Goal: Navigation & Orientation: Find specific page/section

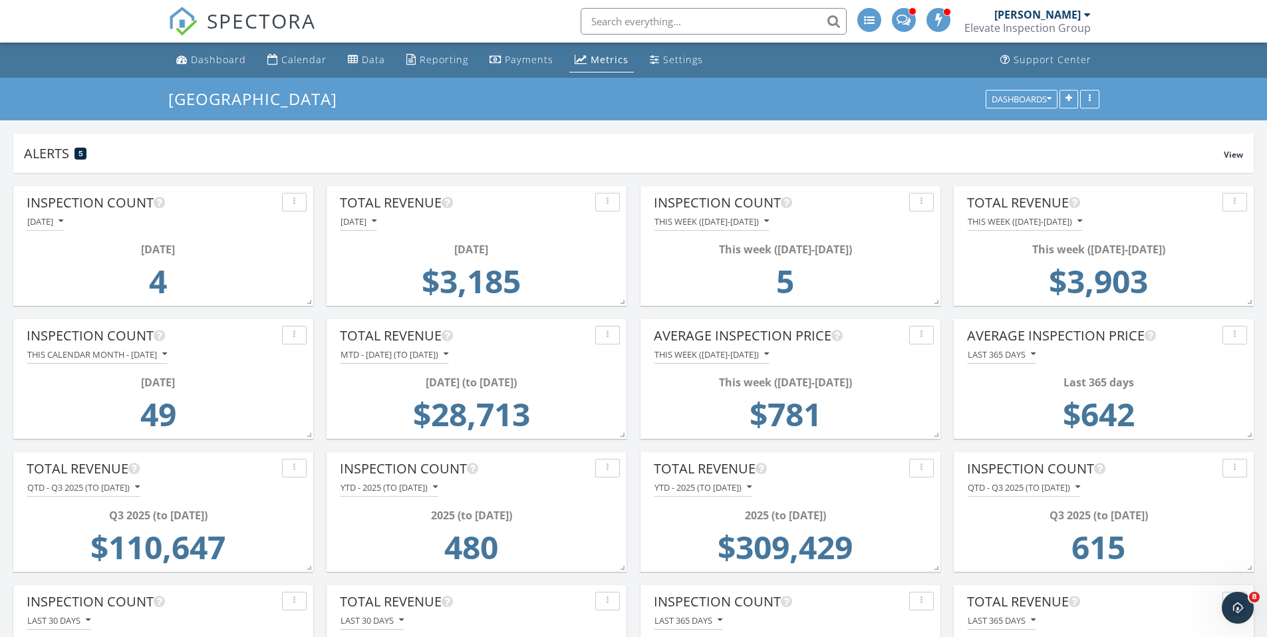
scroll to position [664737, 664409]
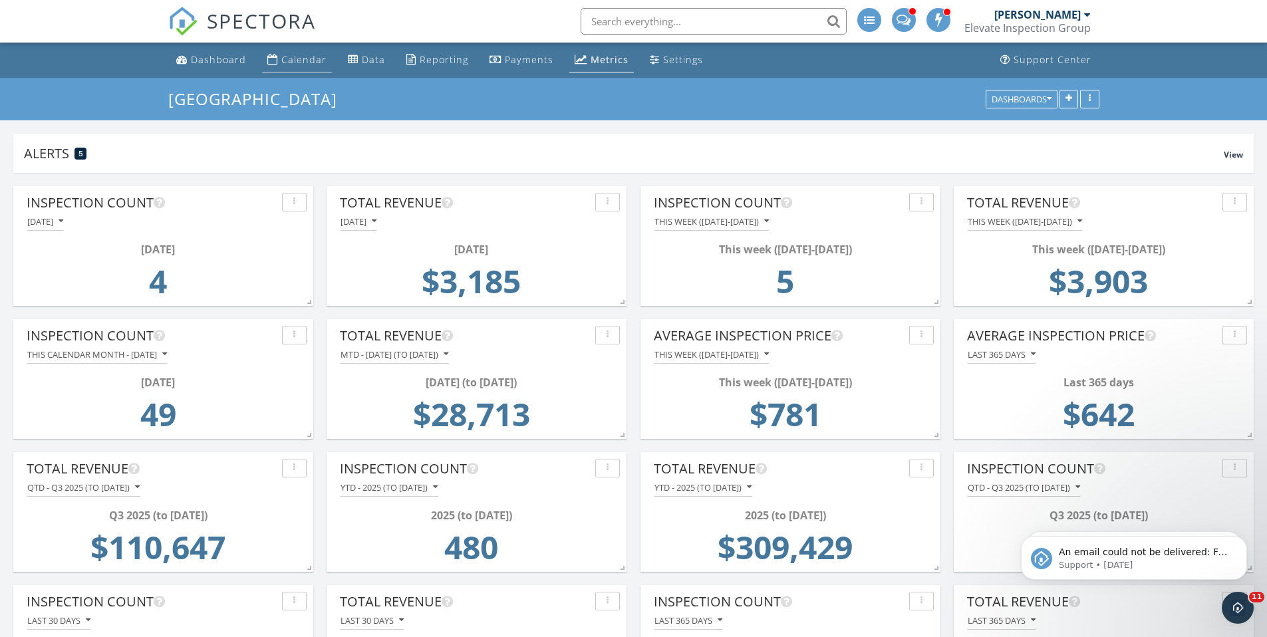
click at [293, 55] on div "Calendar" at bounding box center [303, 59] width 45 height 13
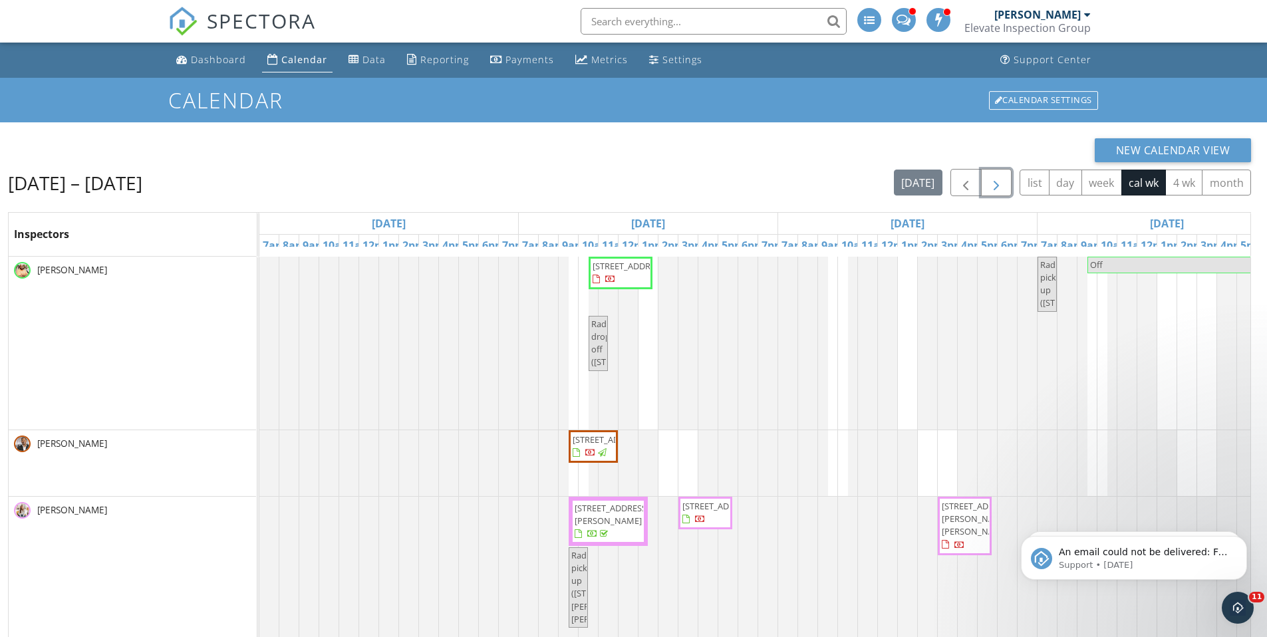
click at [1006, 186] on button "button" at bounding box center [996, 182] width 31 height 27
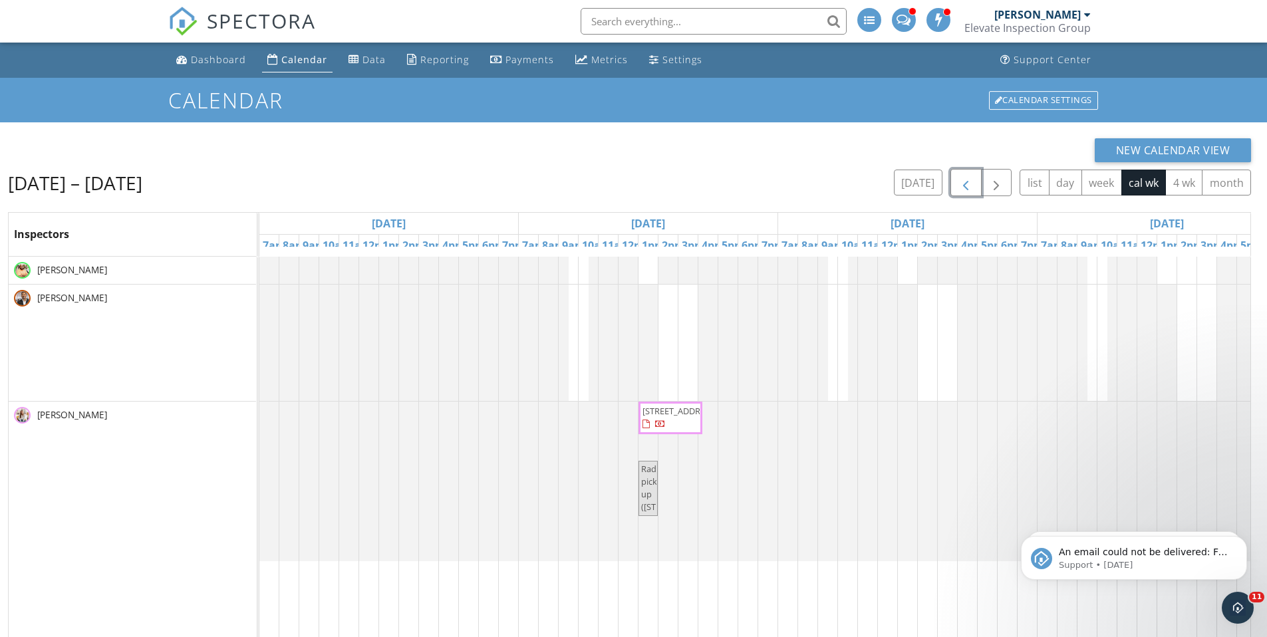
click at [960, 188] on span "button" at bounding box center [966, 183] width 16 height 16
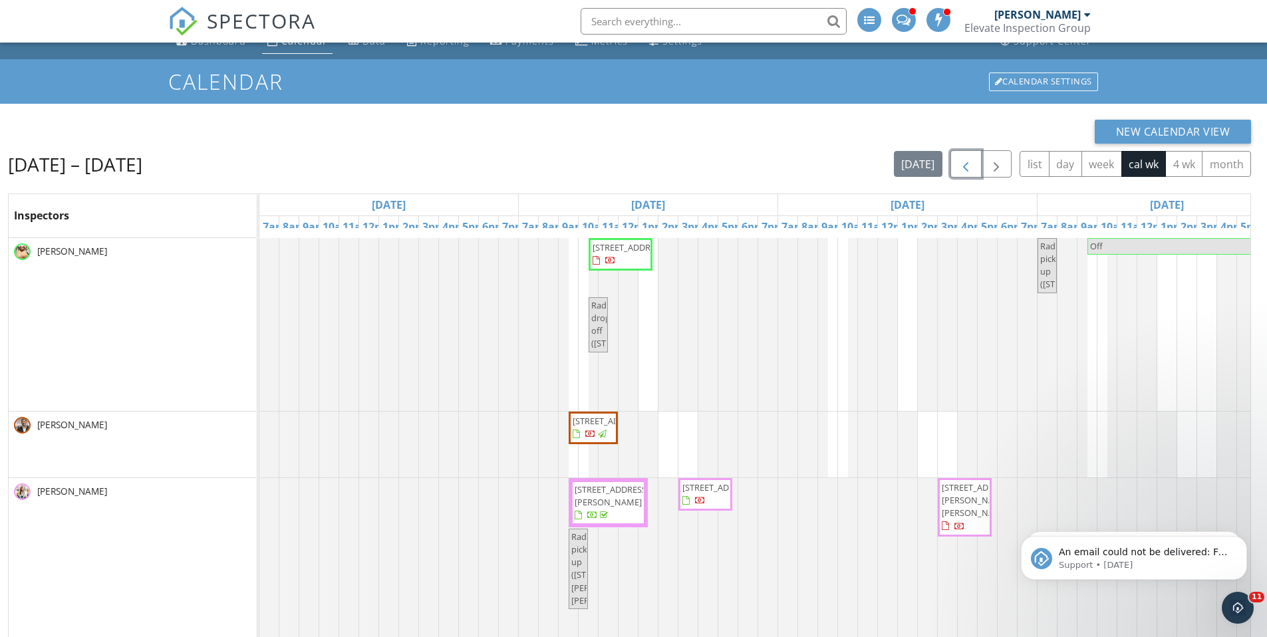
scroll to position [82, 0]
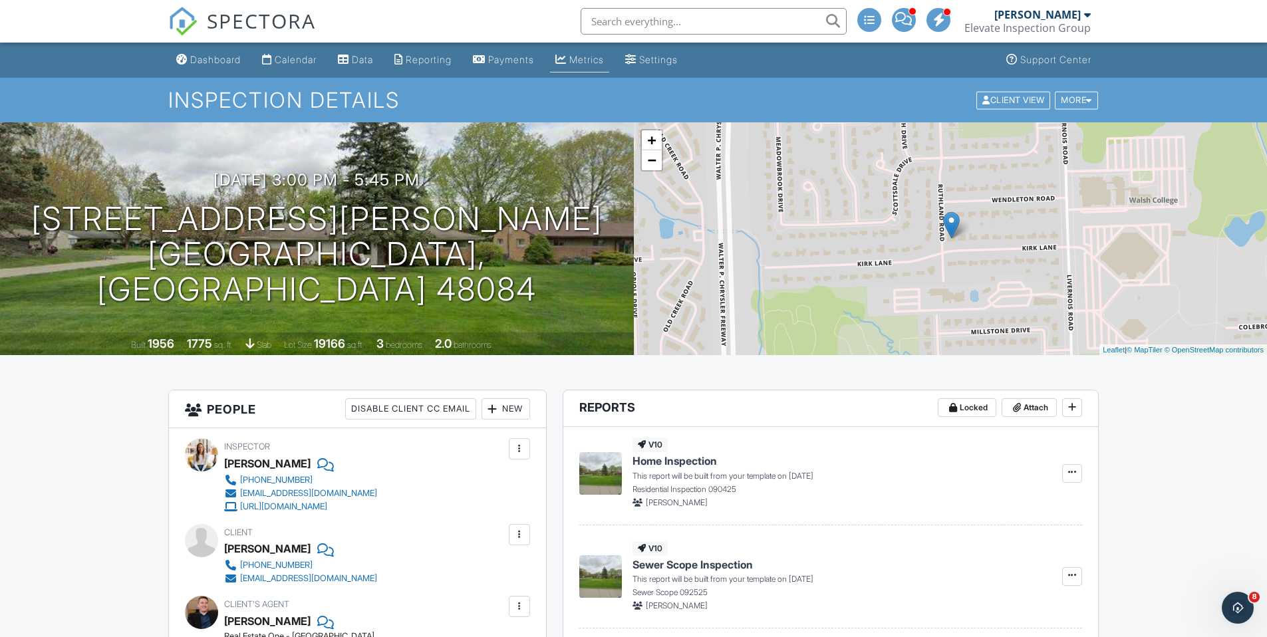
click at [602, 57] on div "Metrics" at bounding box center [586, 59] width 35 height 11
